Goal: Navigation & Orientation: Find specific page/section

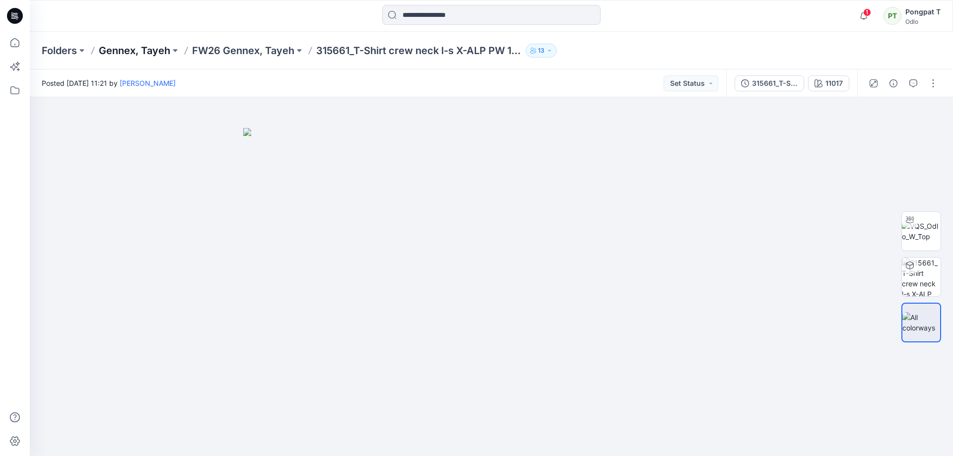
click at [135, 52] on p "Gennex, Tayeh" at bounding box center [134, 51] width 71 height 14
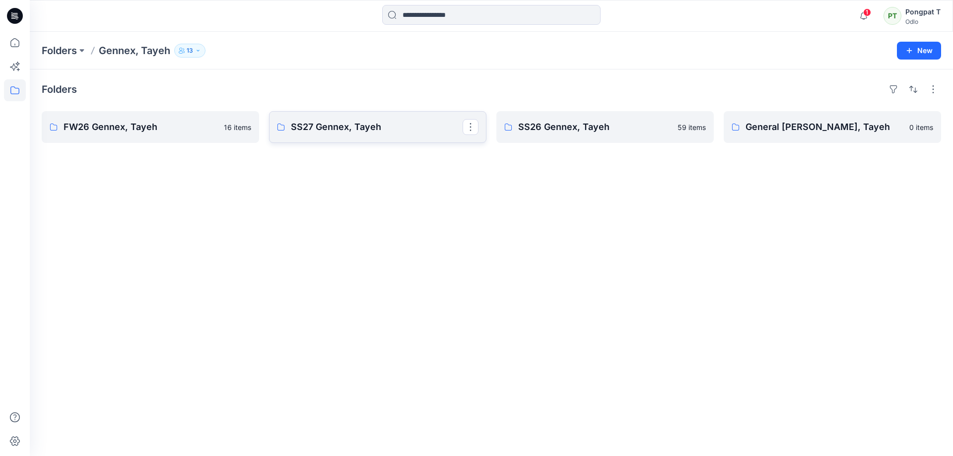
click at [339, 130] on p "SS27 Gennex, Tayeh" at bounding box center [377, 127] width 172 height 14
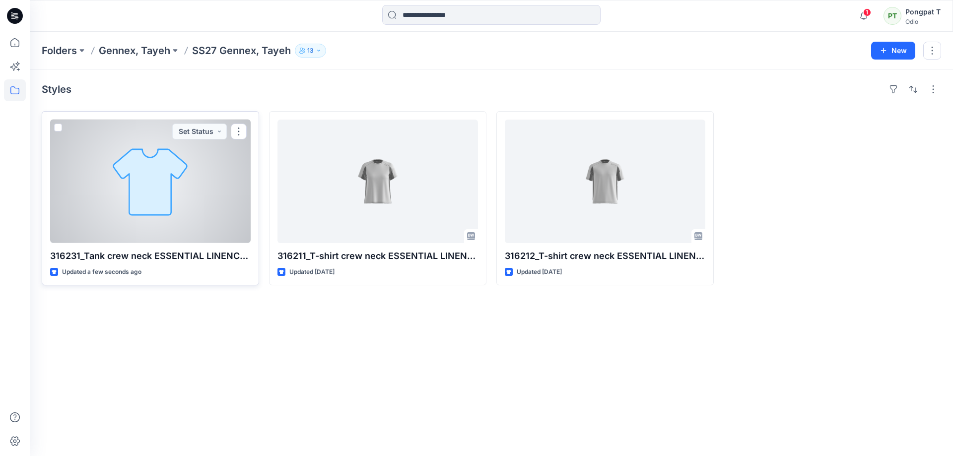
click at [221, 184] on div at bounding box center [150, 182] width 200 height 124
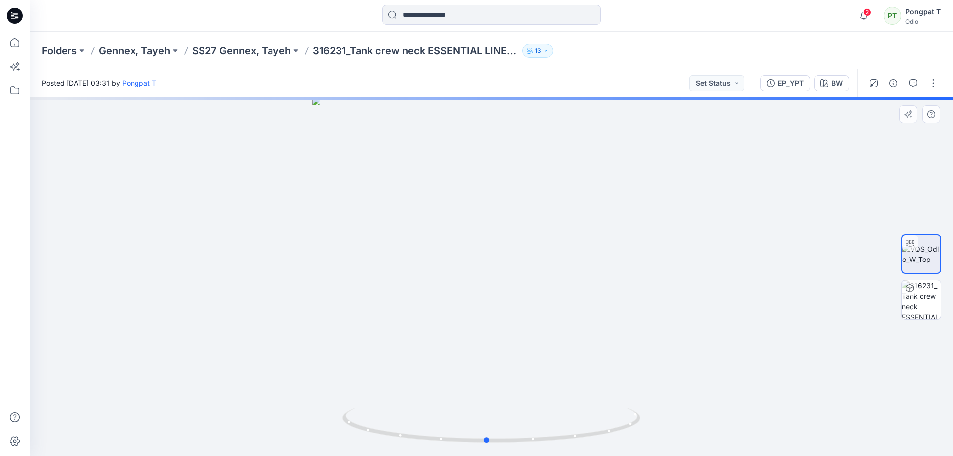
drag, startPoint x: 572, startPoint y: 429, endPoint x: 700, endPoint y: 451, distance: 130.9
click at [679, 451] on div at bounding box center [491, 276] width 923 height 359
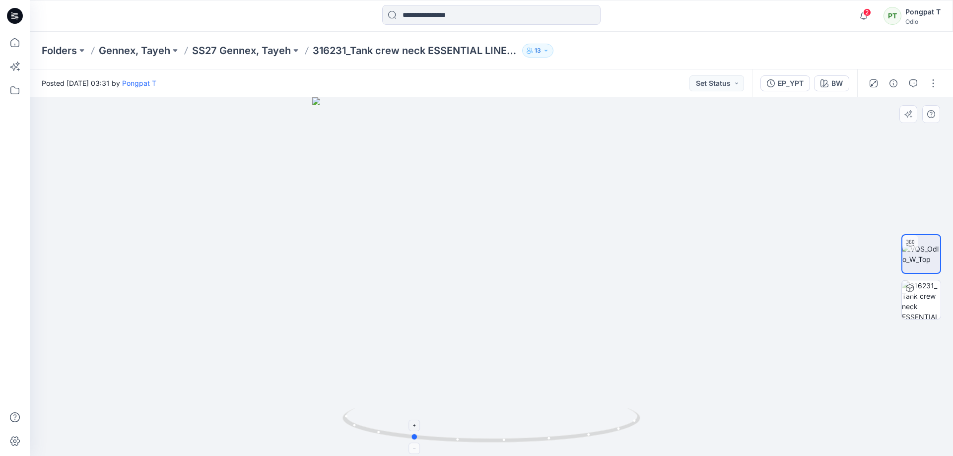
drag, startPoint x: 535, startPoint y: 438, endPoint x: 419, endPoint y: 434, distance: 116.1
click at [419, 434] on icon at bounding box center [492, 426] width 300 height 37
drag, startPoint x: 506, startPoint y: 321, endPoint x: 609, endPoint y: 283, distance: 110.0
click at [609, 283] on img at bounding box center [491, 239] width 495 height 434
drag, startPoint x: 559, startPoint y: 439, endPoint x: 728, endPoint y: 382, distance: 178.8
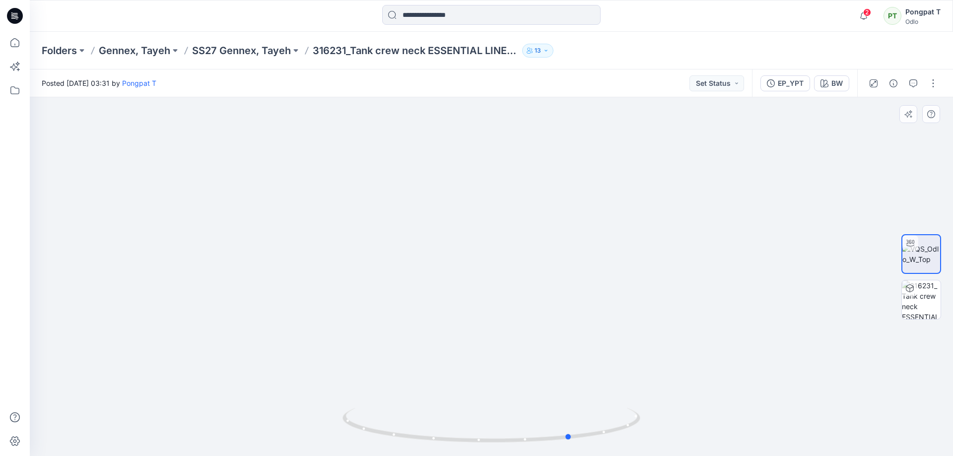
click at [728, 382] on div at bounding box center [491, 276] width 923 height 359
drag, startPoint x: 445, startPoint y: 269, endPoint x: 762, endPoint y: 334, distance: 323.6
click at [439, 372] on img at bounding box center [491, 271] width 495 height 370
click at [929, 303] on img at bounding box center [920, 299] width 39 height 39
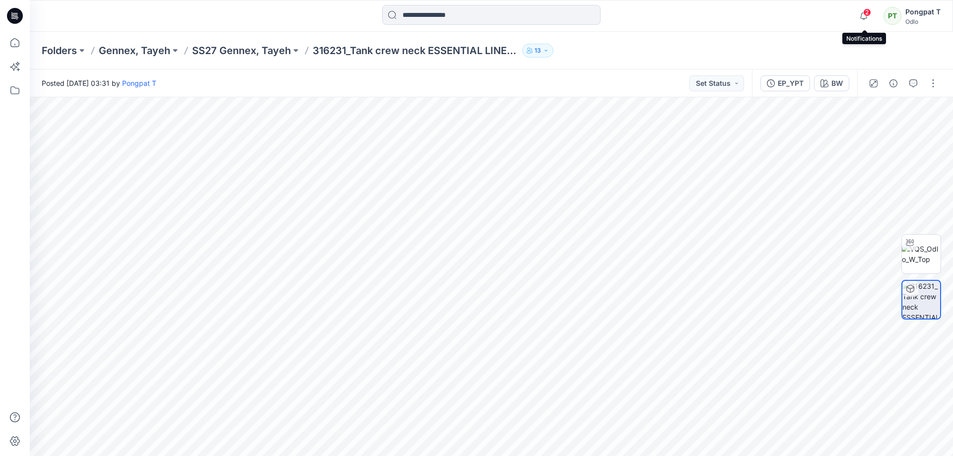
click at [867, 15] on span "2" at bounding box center [867, 12] width 8 height 8
click at [226, 55] on p "SS27 Gennex, Tayeh" at bounding box center [241, 51] width 99 height 14
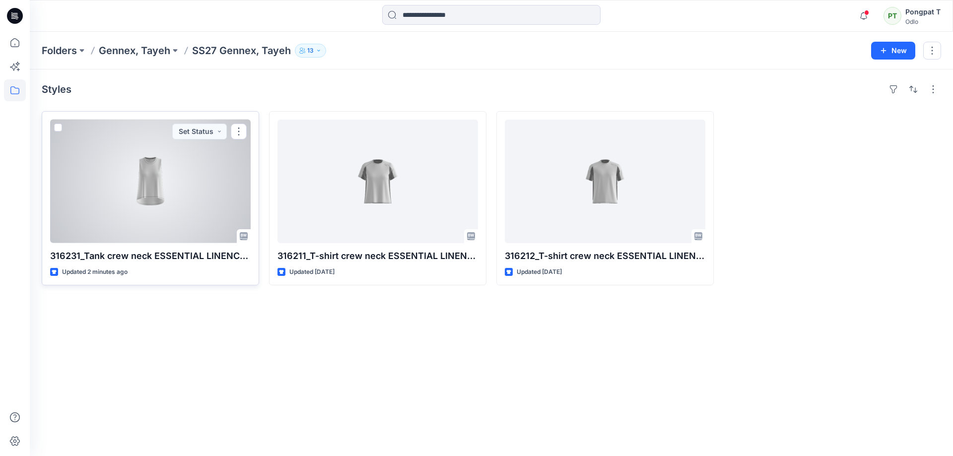
click at [145, 193] on div at bounding box center [150, 182] width 200 height 124
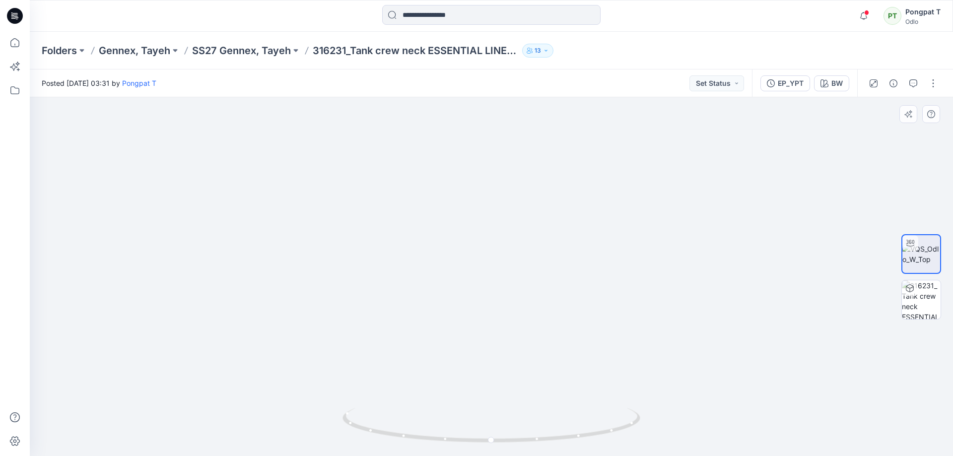
drag, startPoint x: 529, startPoint y: 142, endPoint x: 480, endPoint y: 258, distance: 126.0
click at [482, 416] on div at bounding box center [491, 276] width 923 height 359
drag, startPoint x: 486, startPoint y: 207, endPoint x: 524, endPoint y: 175, distance: 50.0
click at [526, 241] on img at bounding box center [487, 227] width 1315 height 457
drag, startPoint x: 532, startPoint y: 77, endPoint x: 535, endPoint y: 39, distance: 37.8
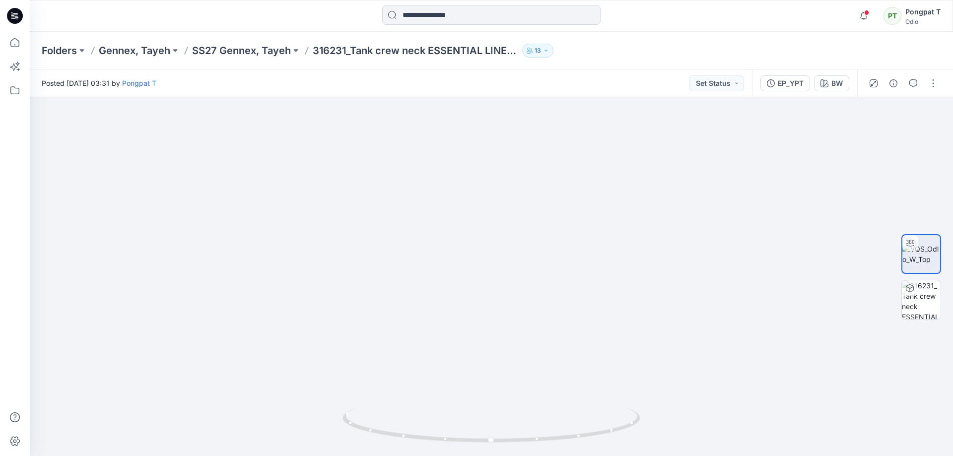
click at [532, 46] on div "Folders Gennex, Tayeh SS27 Gennex, Tayeh 316231_Tank crew neck ESSENTIAL LINENC…" at bounding box center [491, 244] width 923 height 424
drag, startPoint x: 535, startPoint y: 290, endPoint x: 616, endPoint y: 23, distance: 278.5
click at [616, 23] on div "Notifications Your style 316231_Tank crew neck ESSENTIAL LINENCOOL_EP_YPT is re…" at bounding box center [476, 228] width 953 height 456
click at [923, 305] on img at bounding box center [920, 299] width 39 height 39
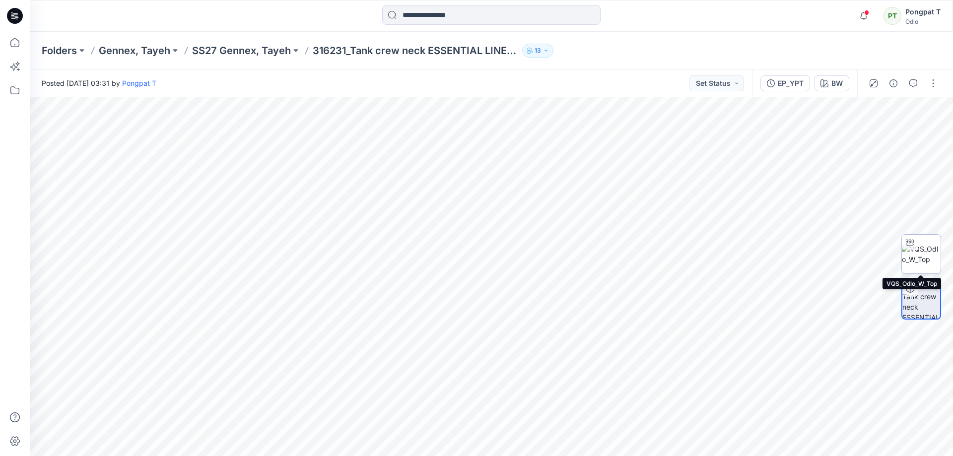
click at [927, 246] on img at bounding box center [920, 254] width 39 height 21
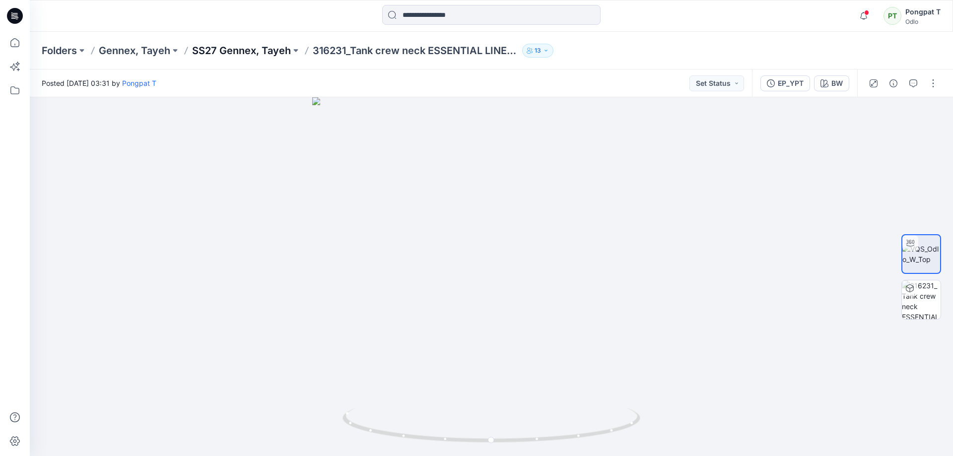
click at [221, 50] on p "SS27 Gennex, Tayeh" at bounding box center [241, 51] width 99 height 14
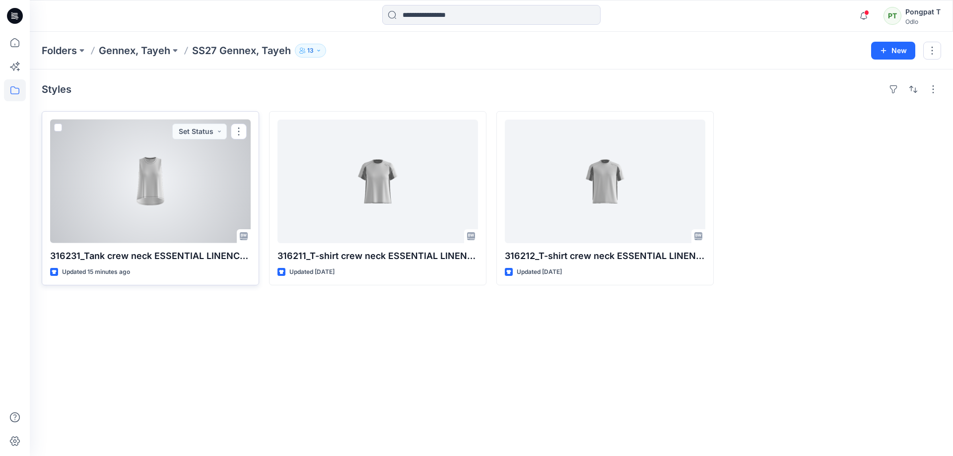
click at [165, 201] on div at bounding box center [150, 182] width 200 height 124
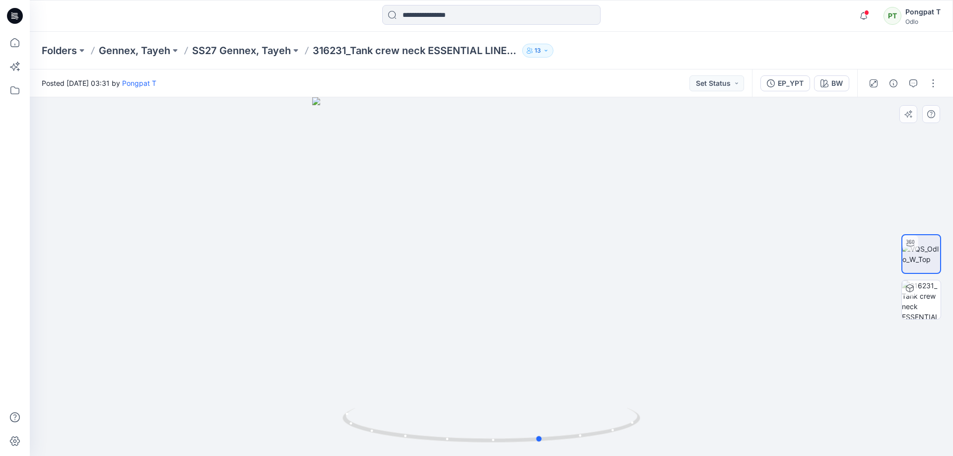
drag, startPoint x: 545, startPoint y: 309, endPoint x: 283, endPoint y: 389, distance: 274.0
click at [283, 389] on div at bounding box center [491, 276] width 923 height 359
click at [223, 52] on p "SS27 Gennex, Tayeh" at bounding box center [241, 51] width 99 height 14
